Goal: Submit feedback/report problem

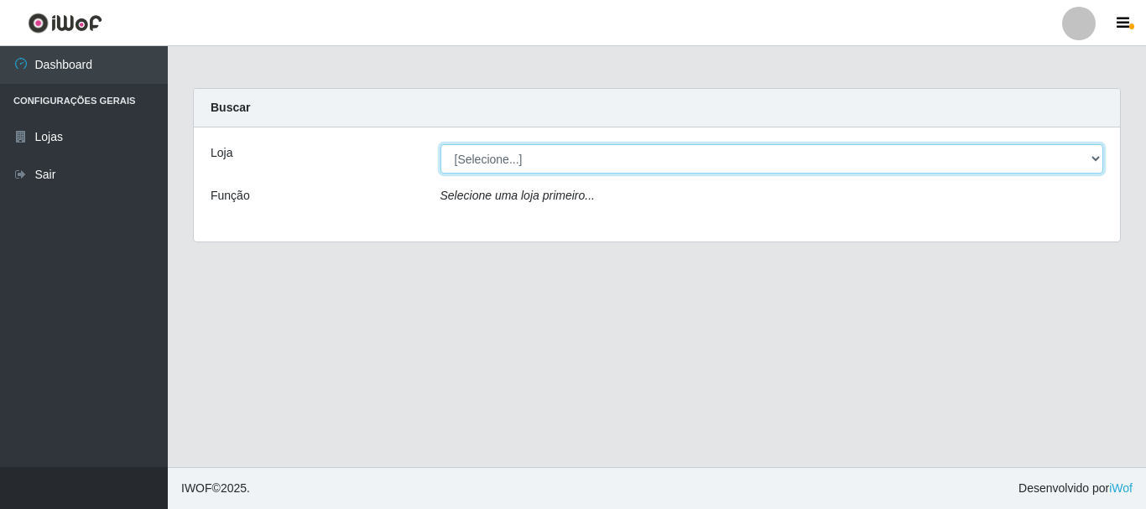
click at [1093, 154] on select "[Selecione...] Nordestão - Alecrim" at bounding box center [773, 158] width 664 height 29
select select "453"
click at [441, 144] on select "[Selecione...] Nordestão - Alecrim" at bounding box center [773, 158] width 664 height 29
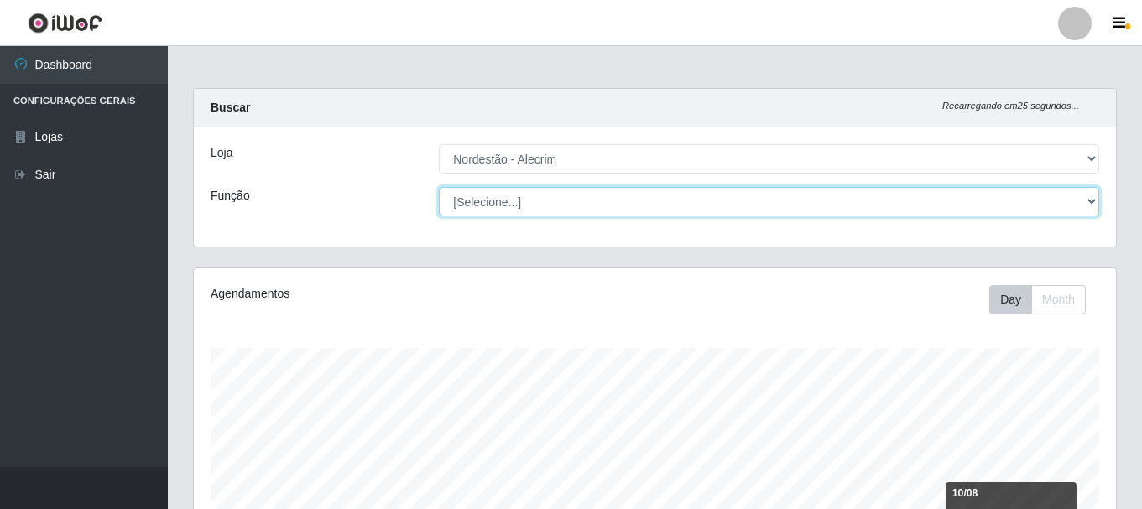
click at [1091, 202] on select "[Selecione...] Embalador Embalador + Embalador ++" at bounding box center [769, 201] width 661 height 29
select select "1"
click at [439, 187] on select "[Selecione...] Embalador Embalador + Embalador ++" at bounding box center [769, 201] width 661 height 29
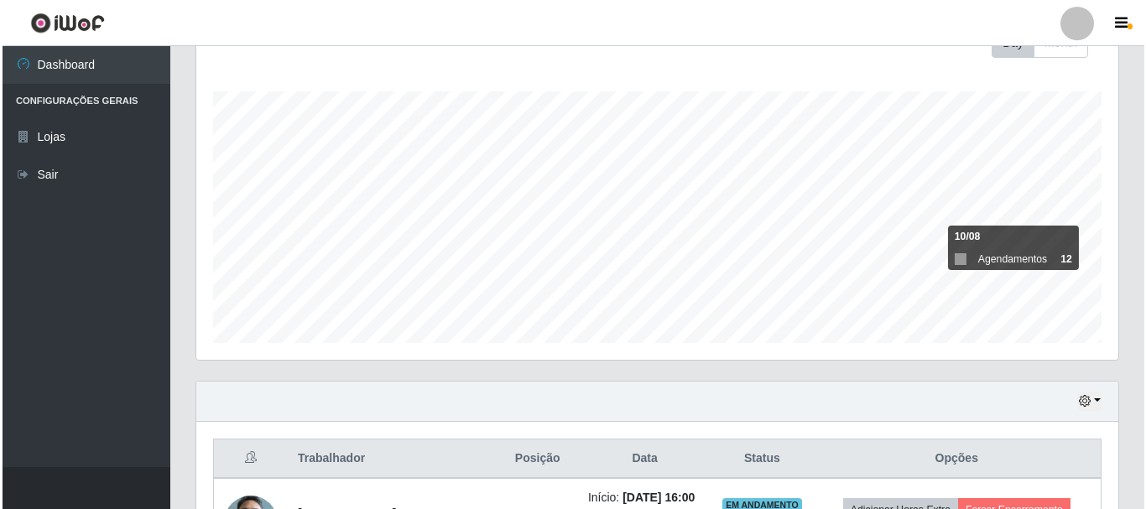
scroll to position [394, 0]
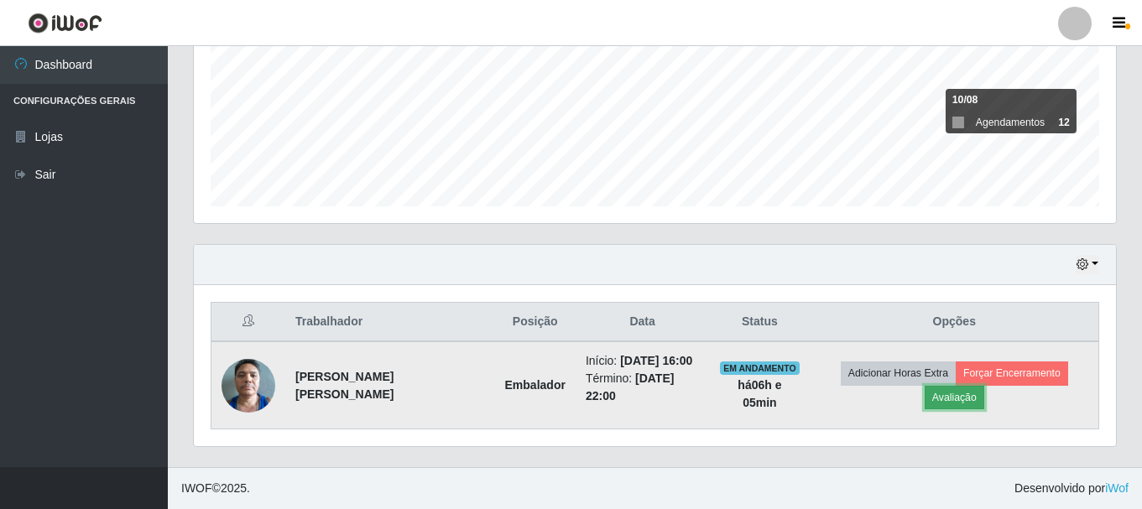
click at [957, 392] on button "Avaliação" at bounding box center [955, 397] width 60 height 23
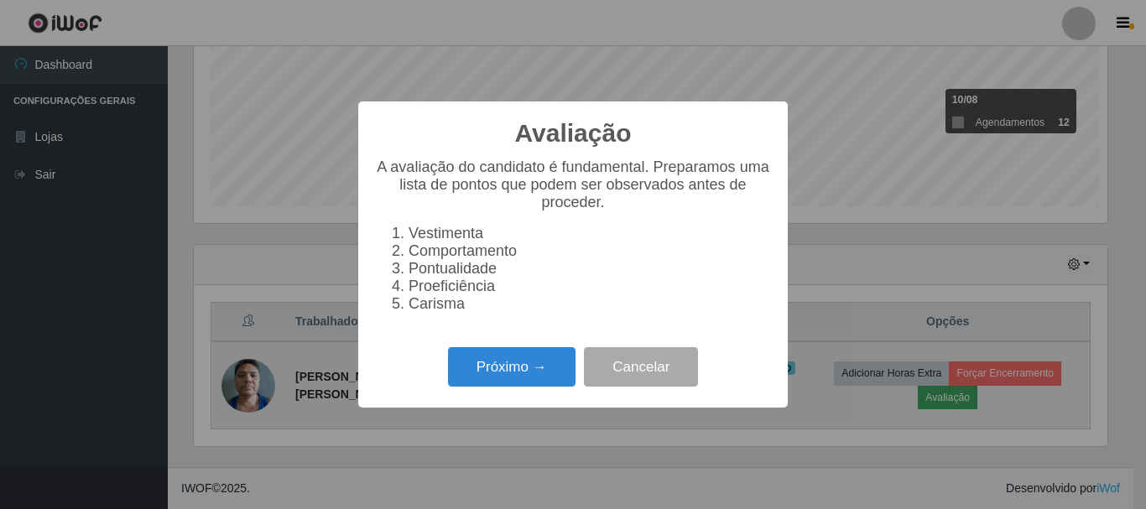
scroll to position [348, 914]
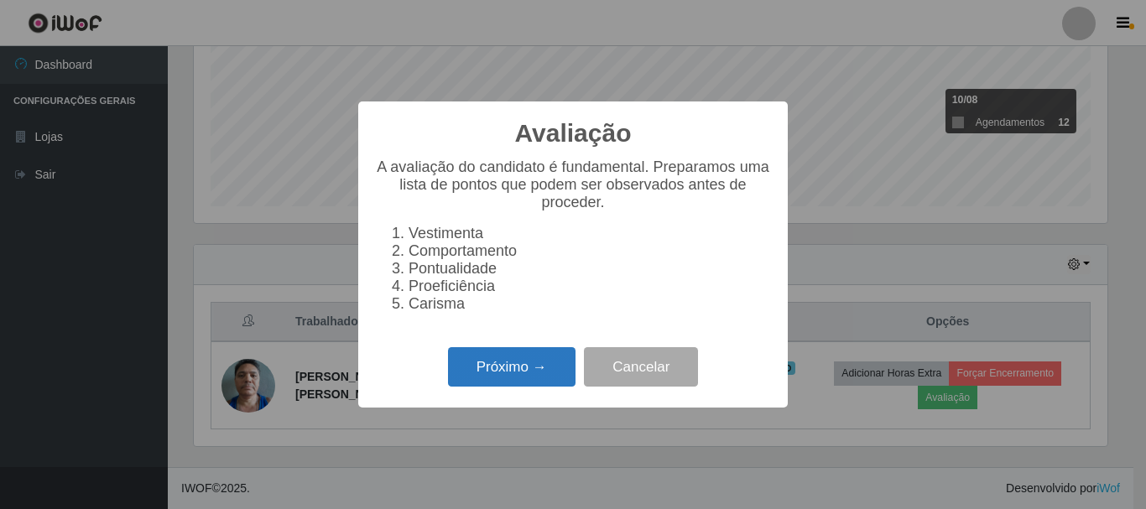
click at [520, 378] on button "Próximo →" at bounding box center [512, 366] width 128 height 39
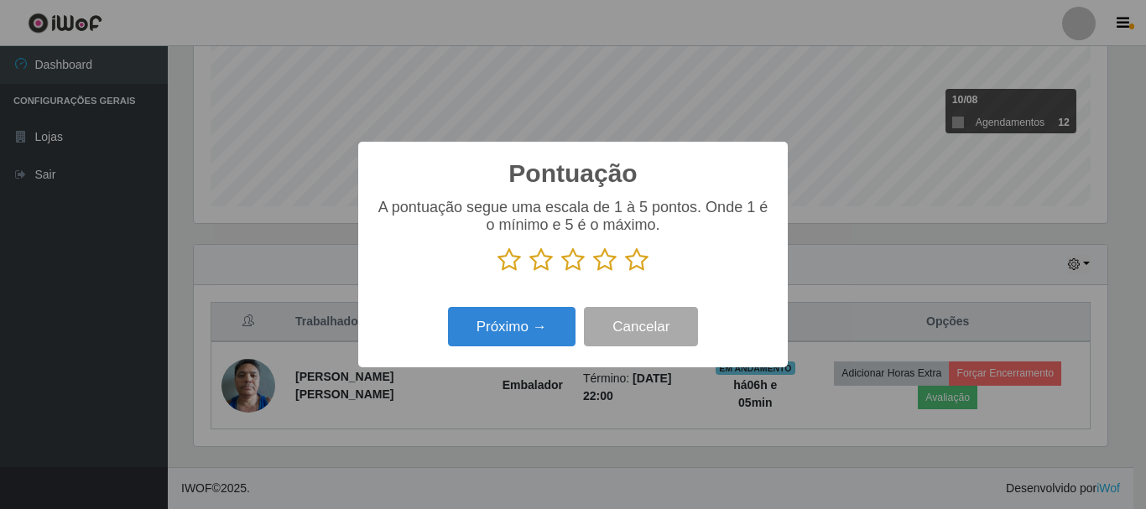
scroll to position [838923, 838358]
click at [630, 263] on icon at bounding box center [636, 260] width 23 height 25
click at [625, 273] on input "radio" at bounding box center [625, 273] width 0 height 0
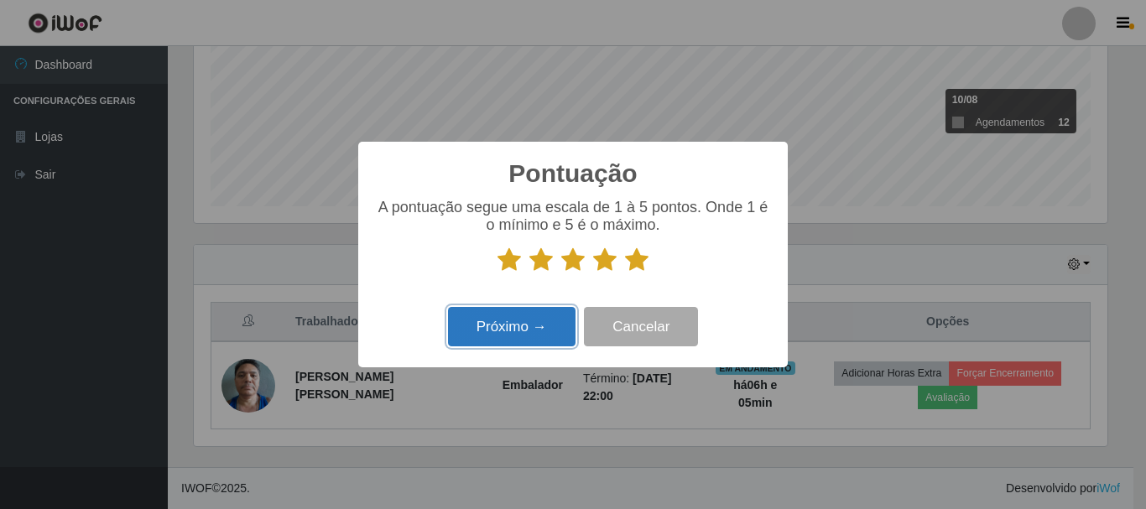
click at [545, 326] on button "Próximo →" at bounding box center [512, 326] width 128 height 39
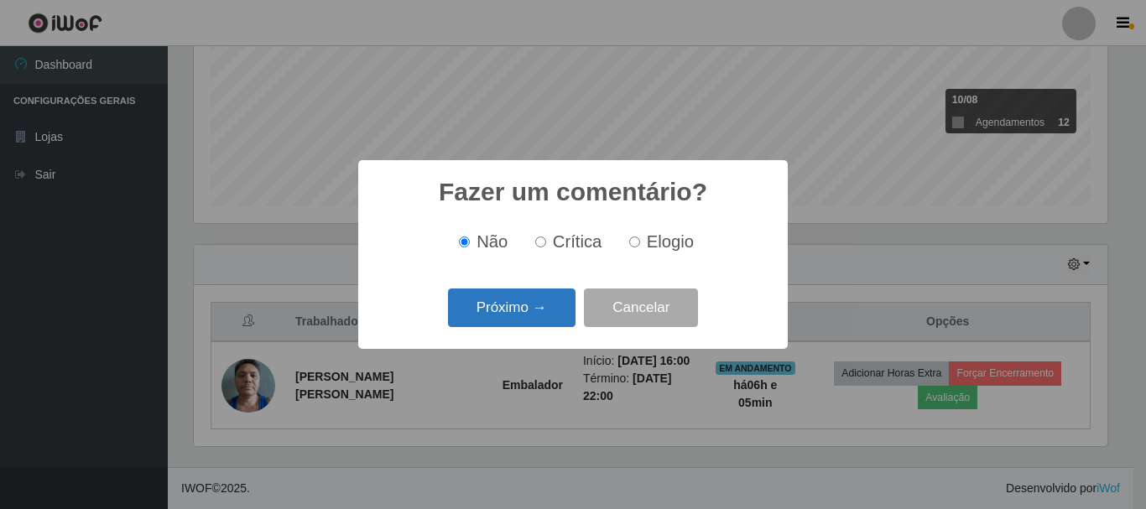
click at [562, 299] on button "Próximo →" at bounding box center [512, 308] width 128 height 39
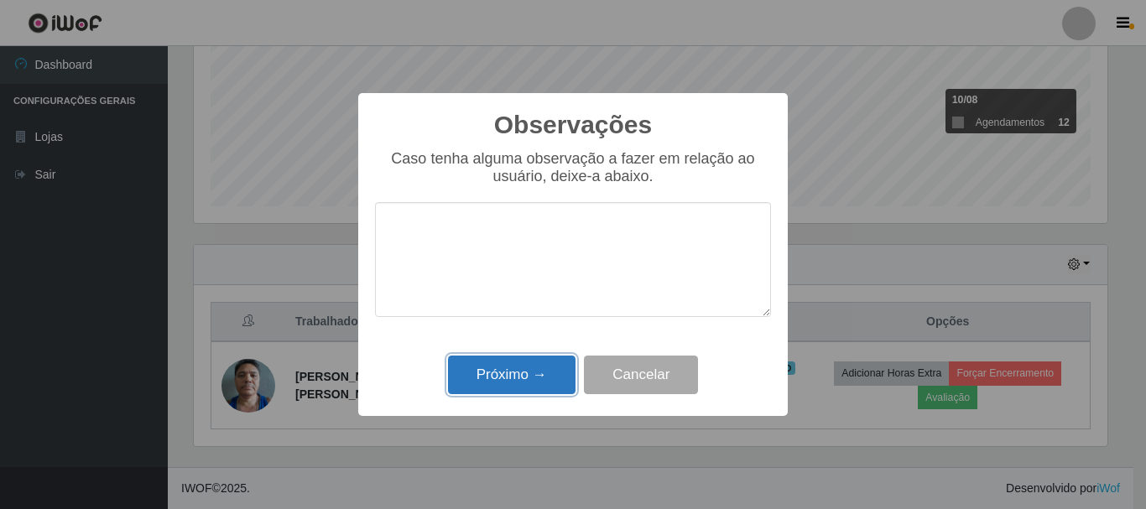
click at [541, 373] on button "Próximo →" at bounding box center [512, 375] width 128 height 39
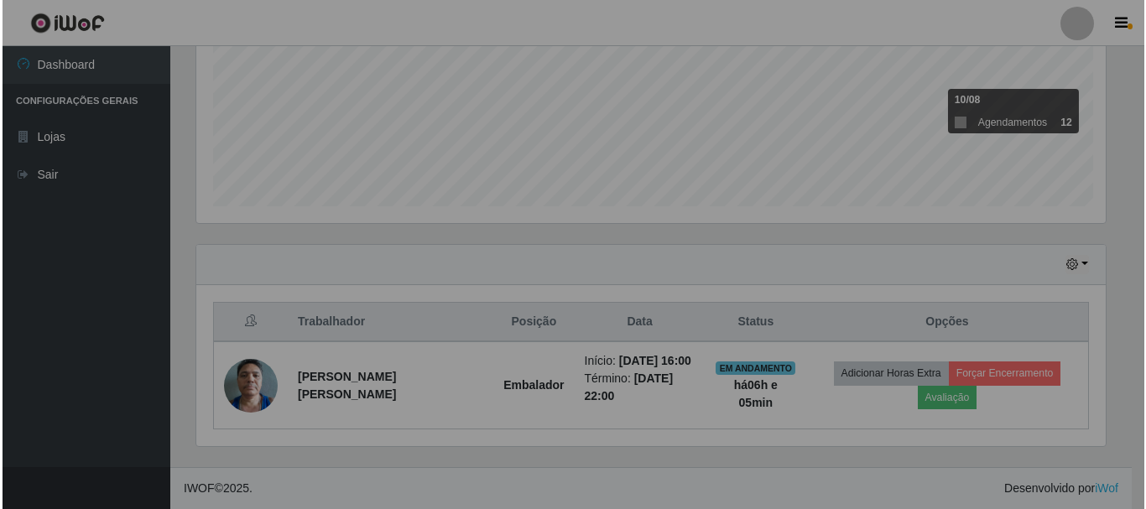
scroll to position [348, 922]
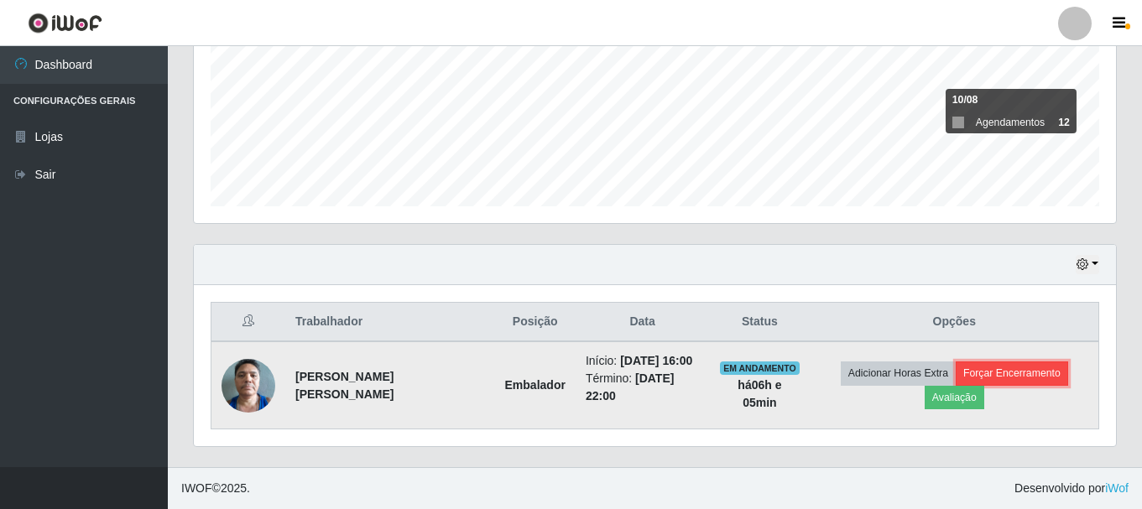
click at [991, 370] on button "Forçar Encerramento" at bounding box center [1012, 373] width 112 height 23
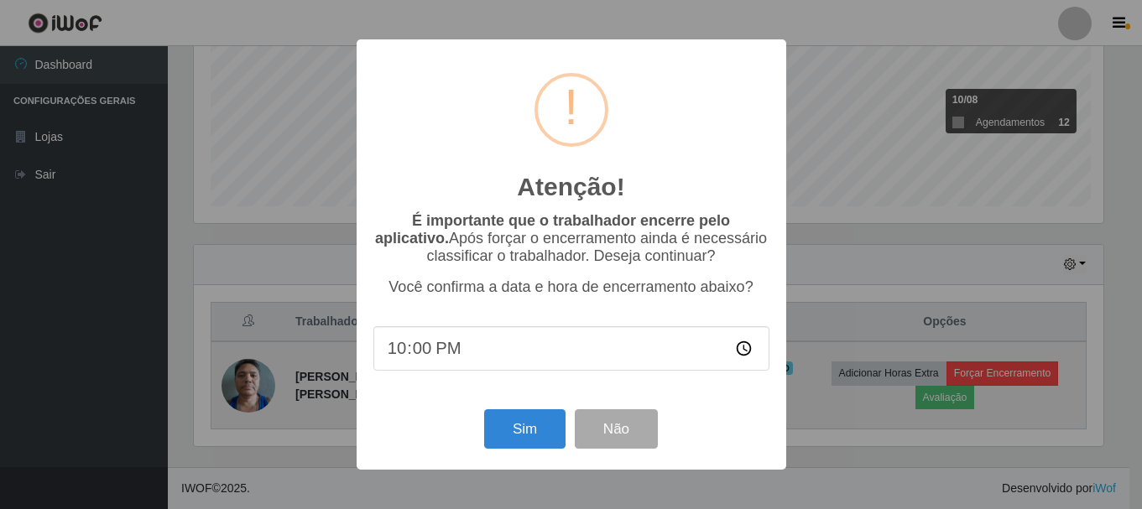
scroll to position [348, 914]
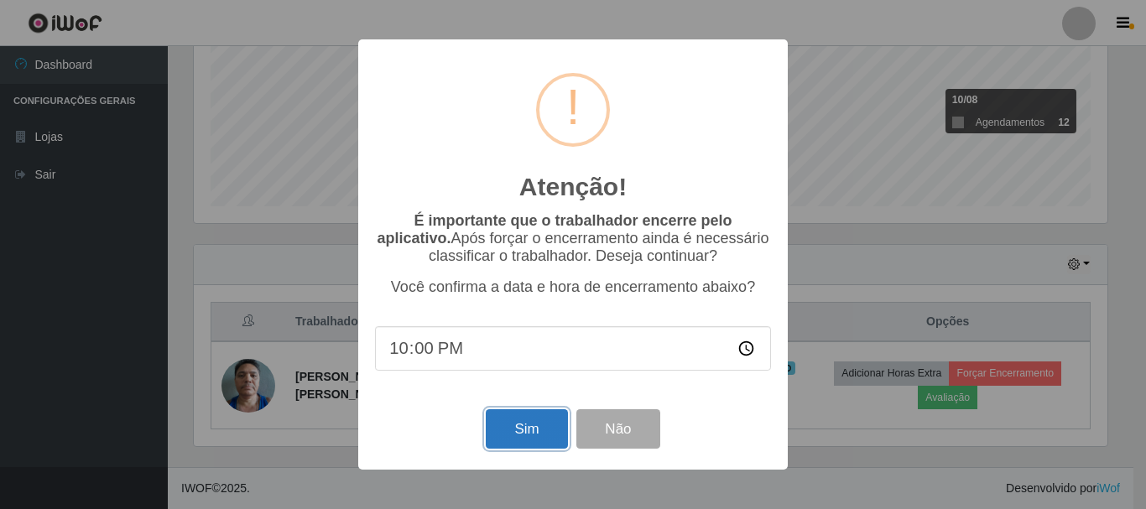
click at [540, 423] on button "Sim" at bounding box center [526, 429] width 81 height 39
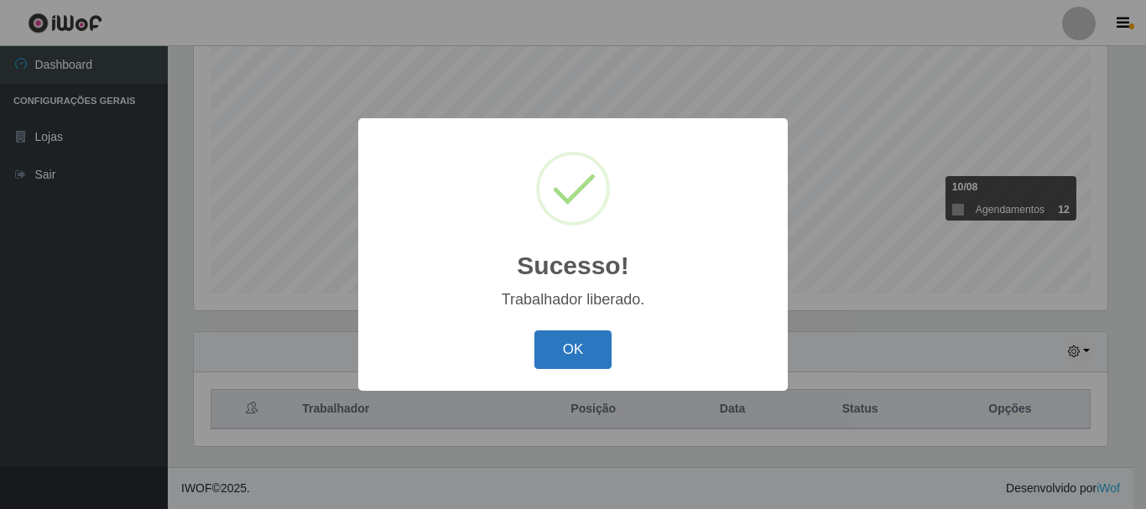
click at [562, 360] on button "OK" at bounding box center [574, 350] width 78 height 39
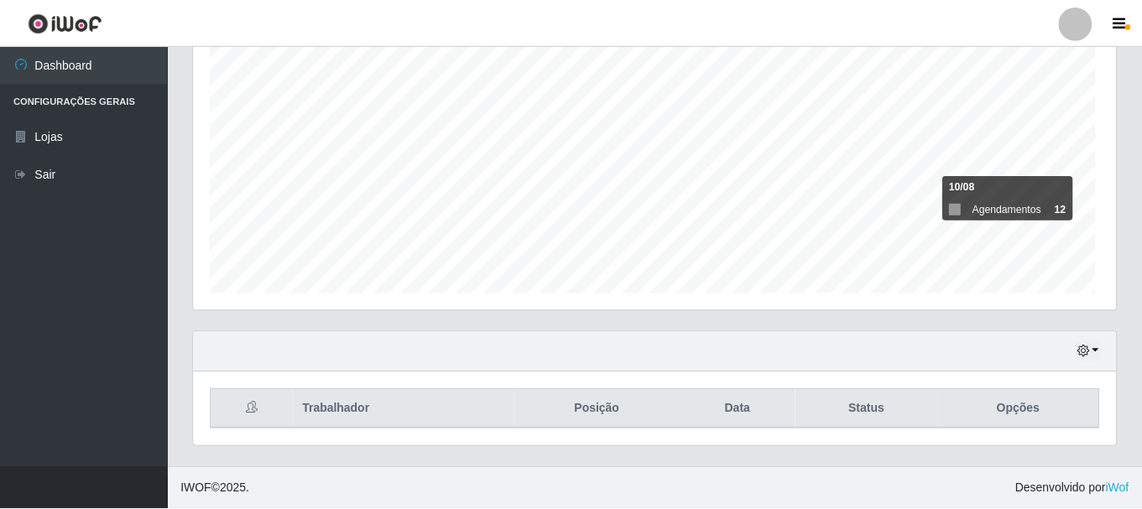
scroll to position [348, 922]
